Goal: Obtain resource: Obtain resource

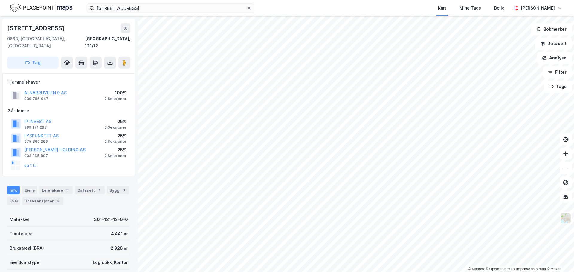
click at [31, 9] on img at bounding box center [41, 8] width 63 height 10
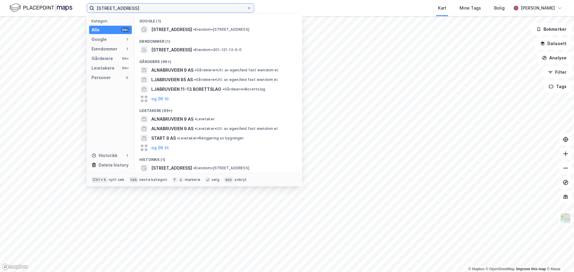
click at [133, 10] on input "[STREET_ADDRESS]" at bounding box center [170, 8] width 152 height 9
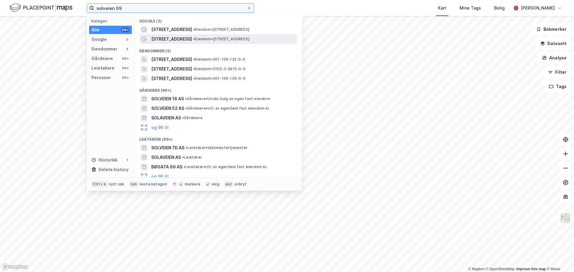
type input "solveien 69"
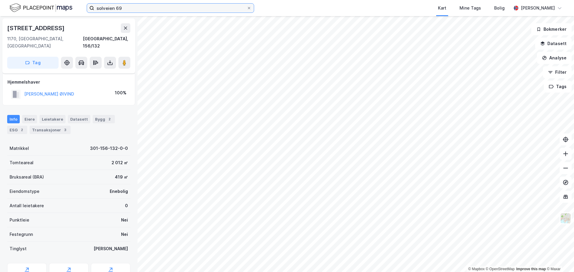
scroll to position [22, 0]
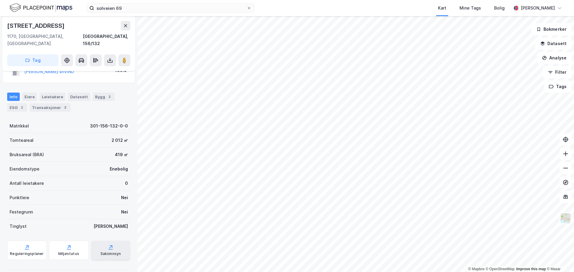
click at [106, 252] on div "Saksinnsyn" at bounding box center [110, 254] width 21 height 5
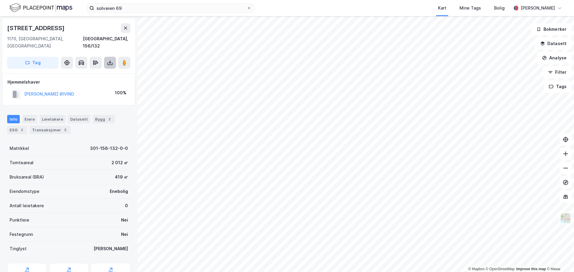
click at [112, 60] on icon at bounding box center [110, 63] width 6 height 6
click at [102, 70] on div "Last ned grunnbok" at bounding box center [84, 75] width 64 height 10
click at [187, 0] on html "solveien 69 Kart Mine Tags Bolig [PERSON_NAME] © Mapbox © OpenStreetMap Improve…" at bounding box center [287, 136] width 574 height 272
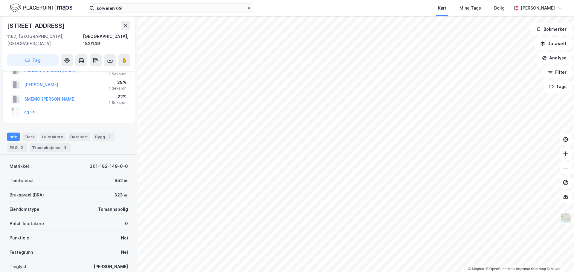
scroll to position [24, 0]
click at [93, 134] on div "Bygg 2" at bounding box center [104, 138] width 22 height 8
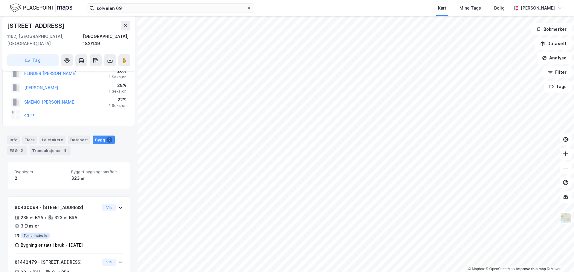
scroll to position [43, 0]
